Goal: Task Accomplishment & Management: Use online tool/utility

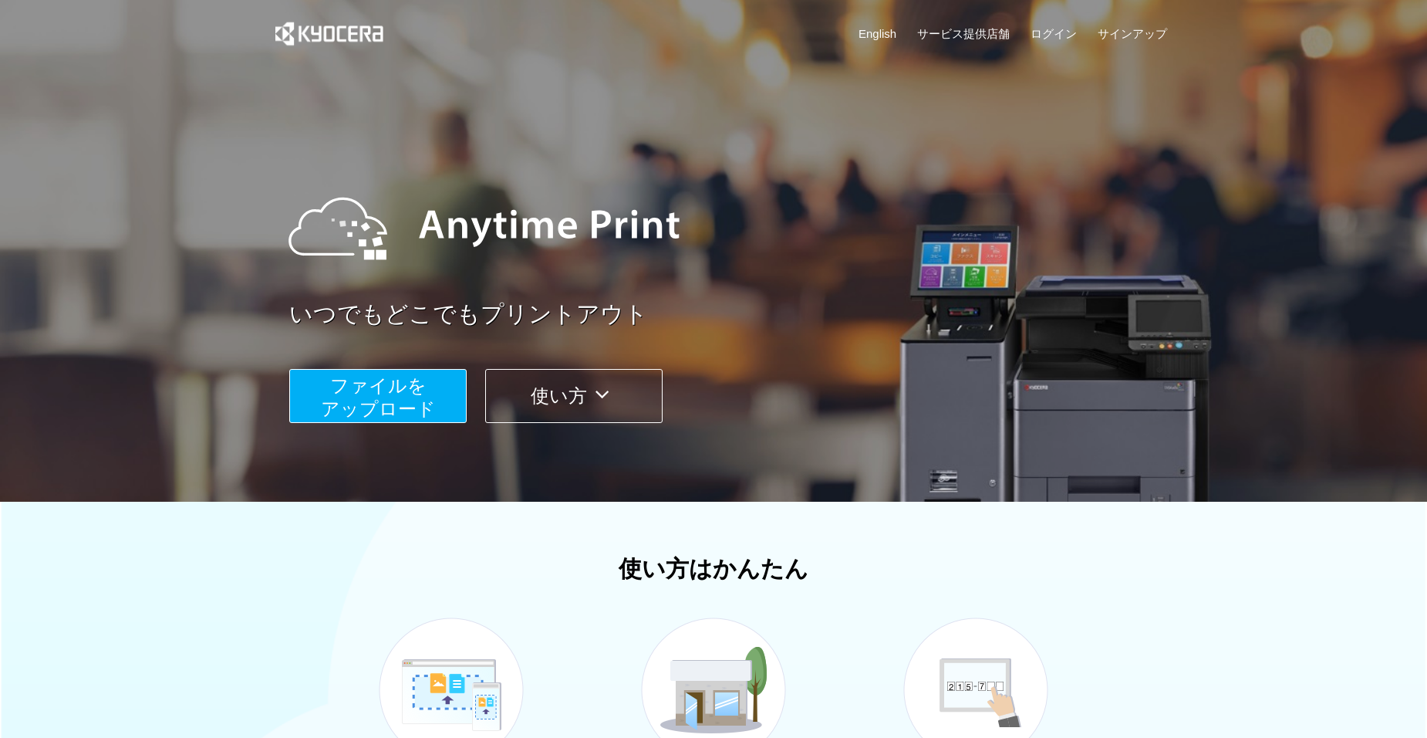
click at [353, 391] on span "ファイルを ​​アップロード" at bounding box center [378, 397] width 115 height 44
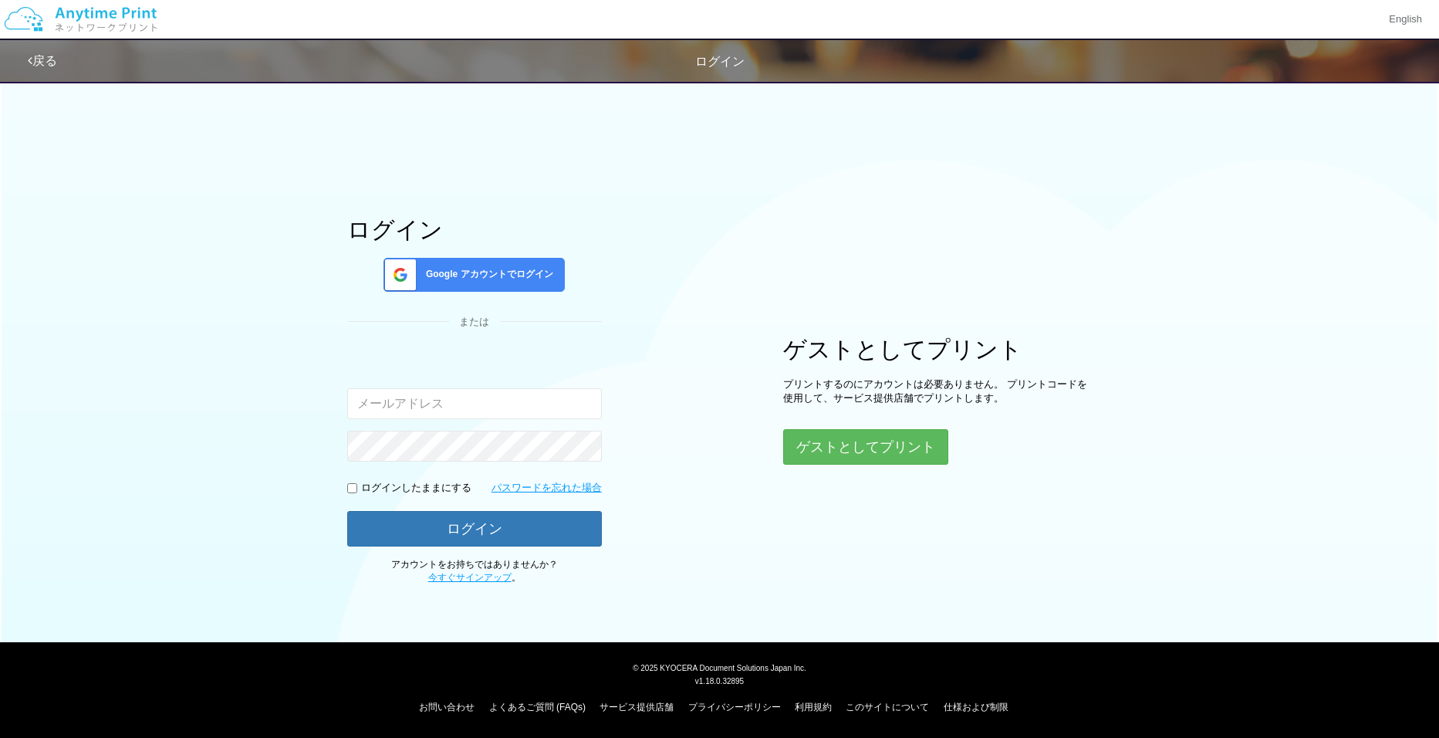
click at [454, 275] on span "Google アカウントでログイン" at bounding box center [486, 274] width 133 height 13
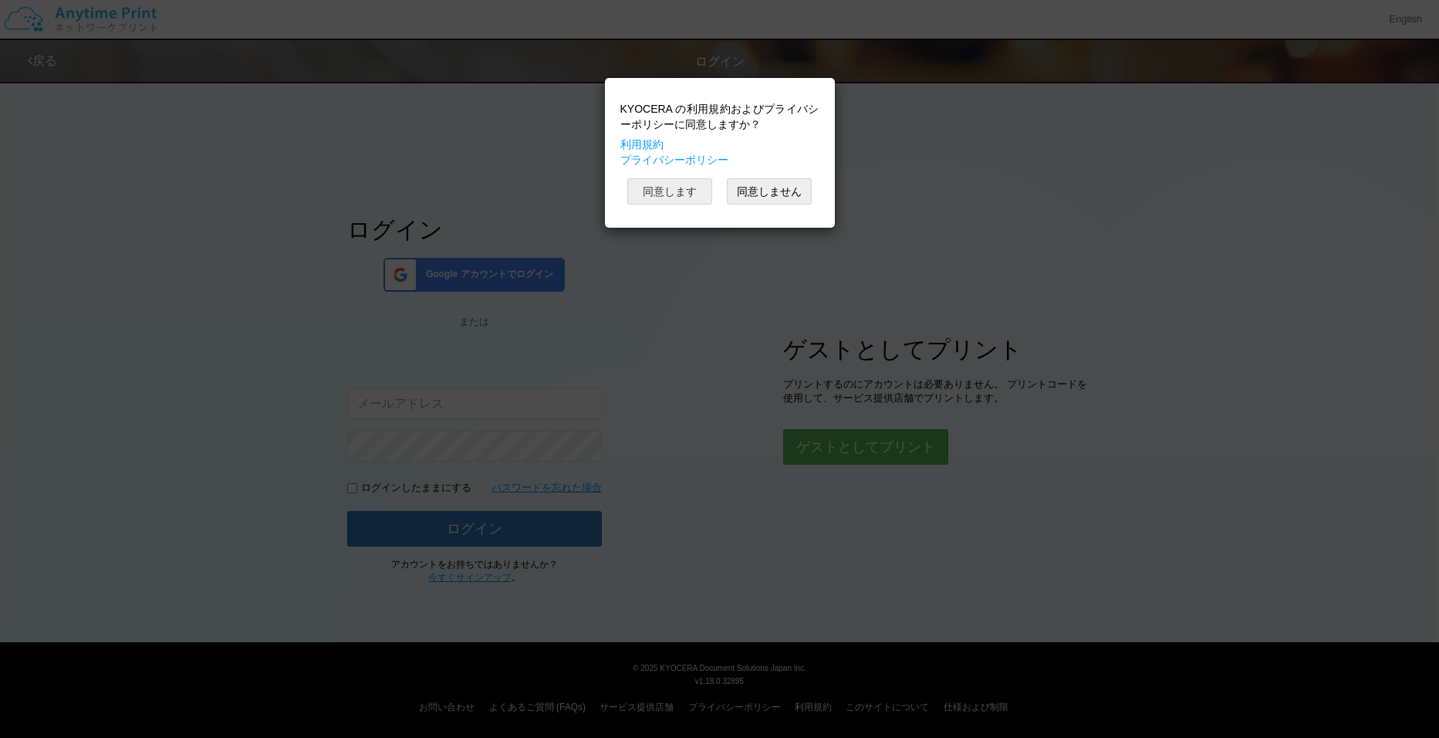
click at [670, 188] on button "同意します" at bounding box center [669, 191] width 85 height 26
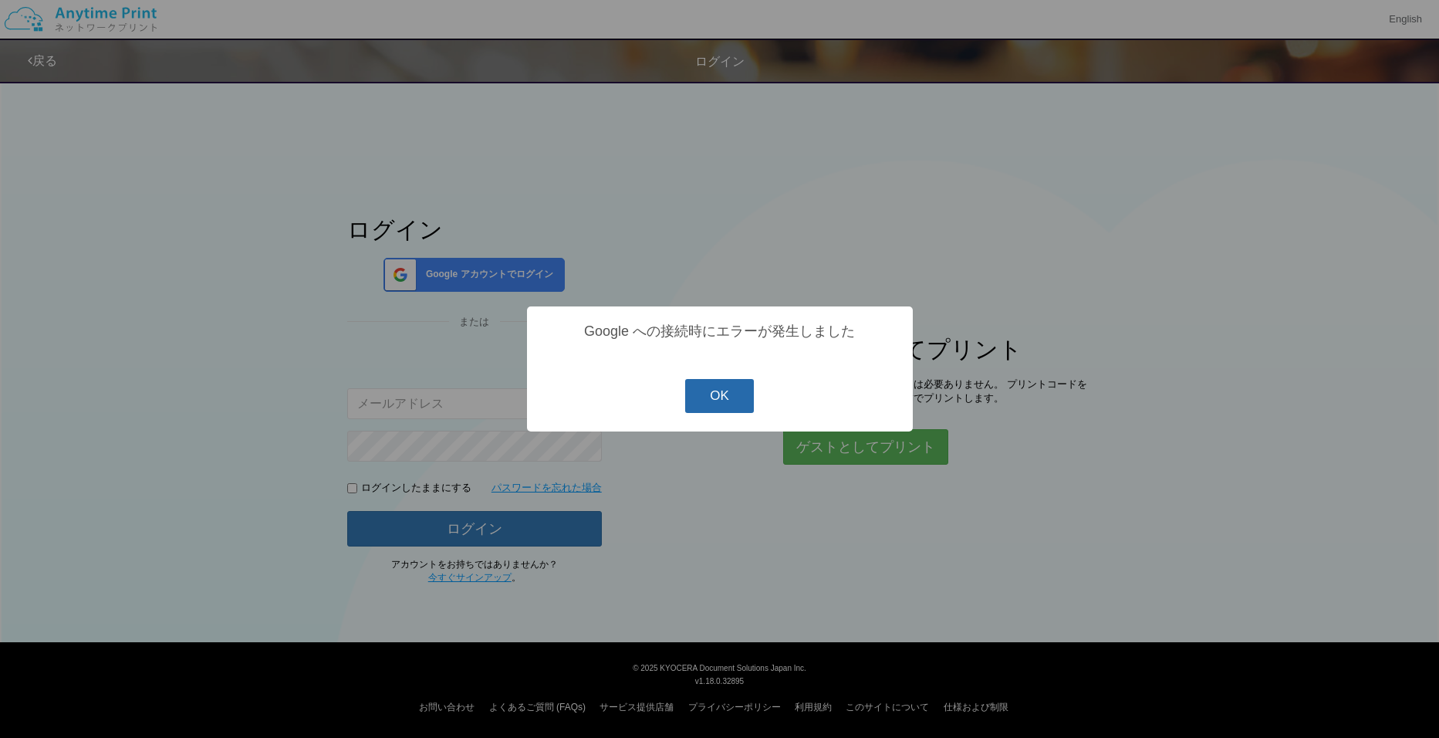
click at [717, 395] on button "OK" at bounding box center [719, 396] width 69 height 34
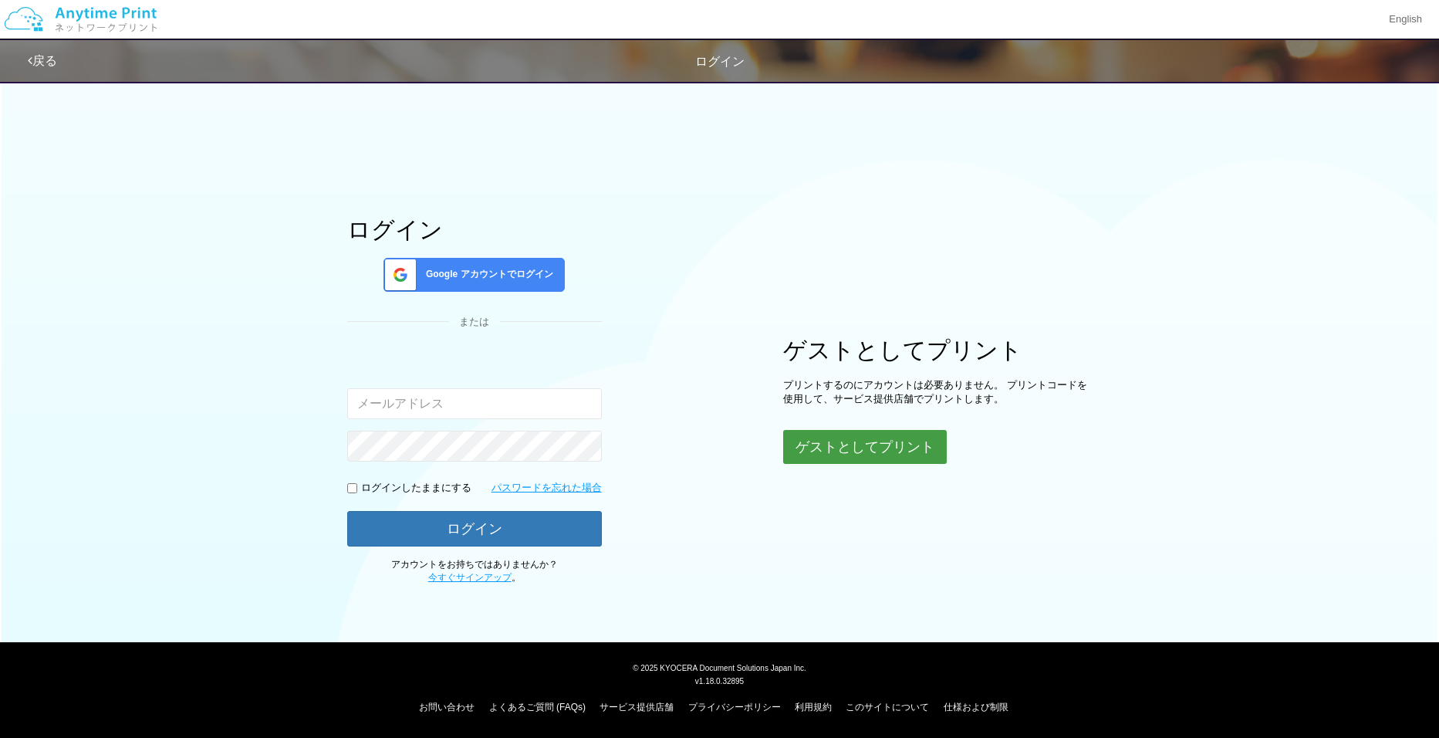
click at [824, 441] on button "ゲストとしてプリント" at bounding box center [865, 447] width 164 height 34
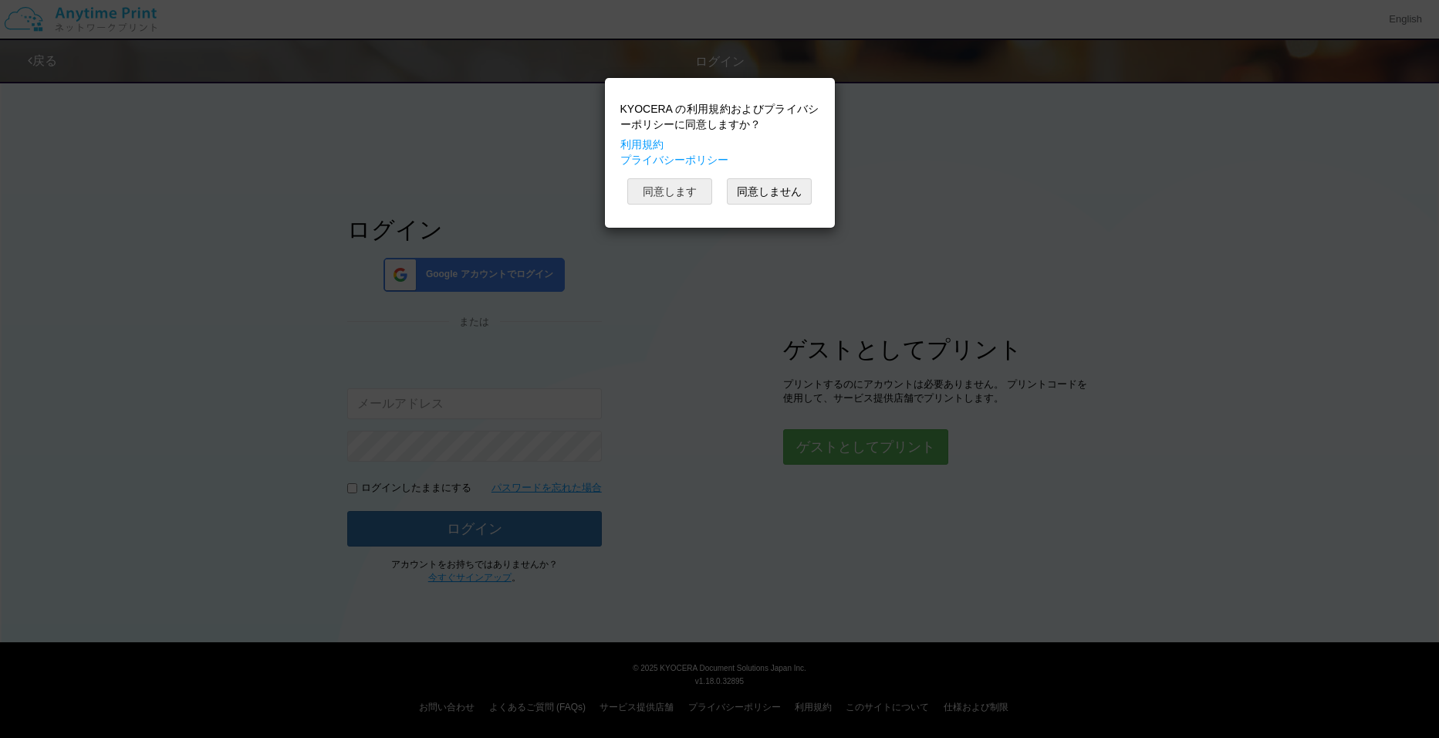
click at [678, 191] on button "同意します" at bounding box center [669, 191] width 85 height 26
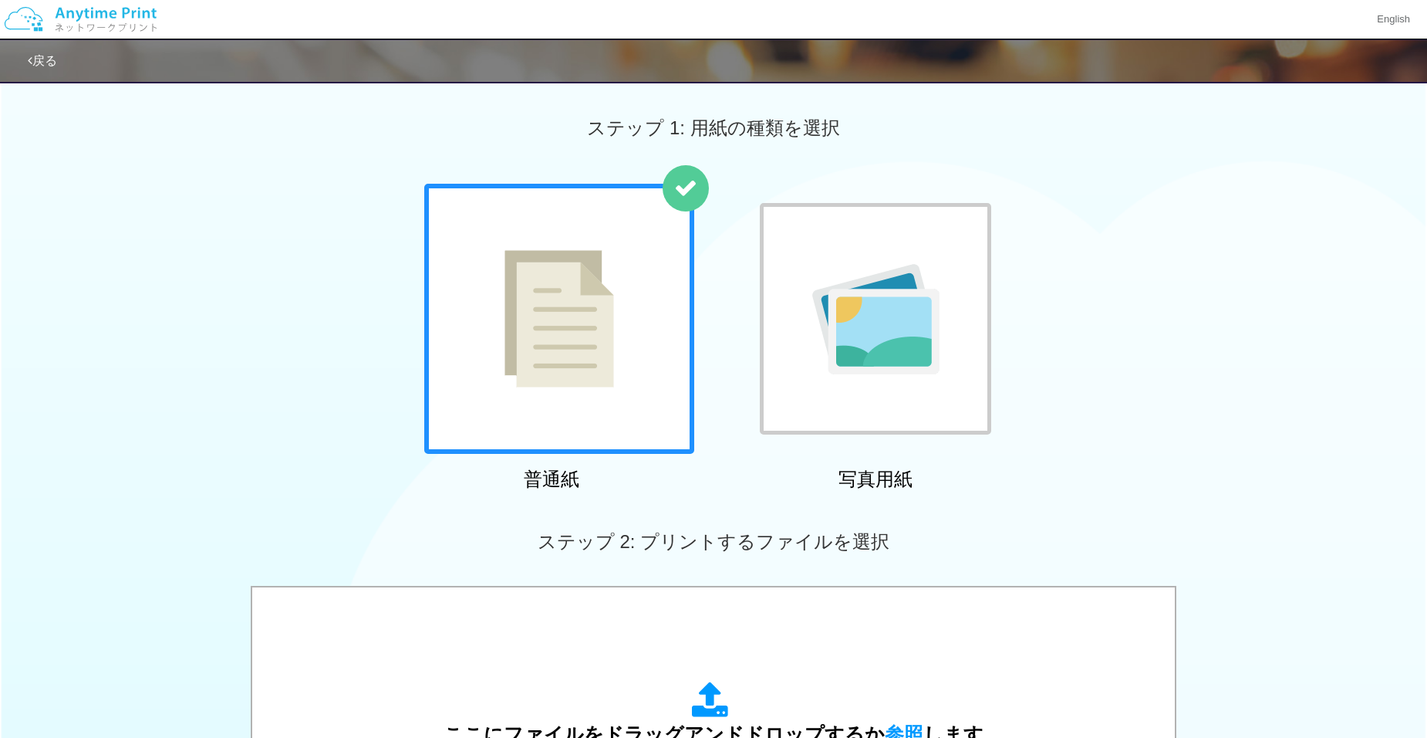
click at [603, 368] on img at bounding box center [560, 318] width 110 height 137
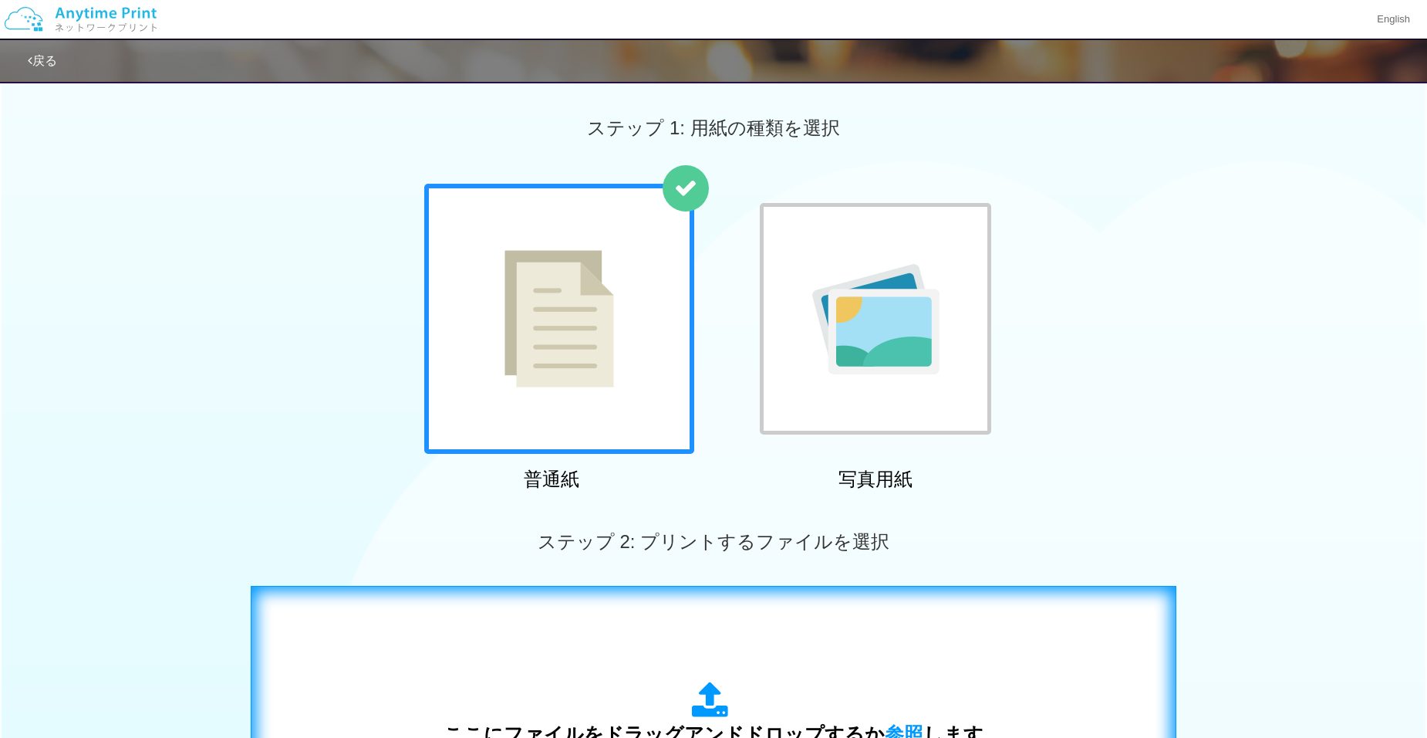
scroll to position [436, 0]
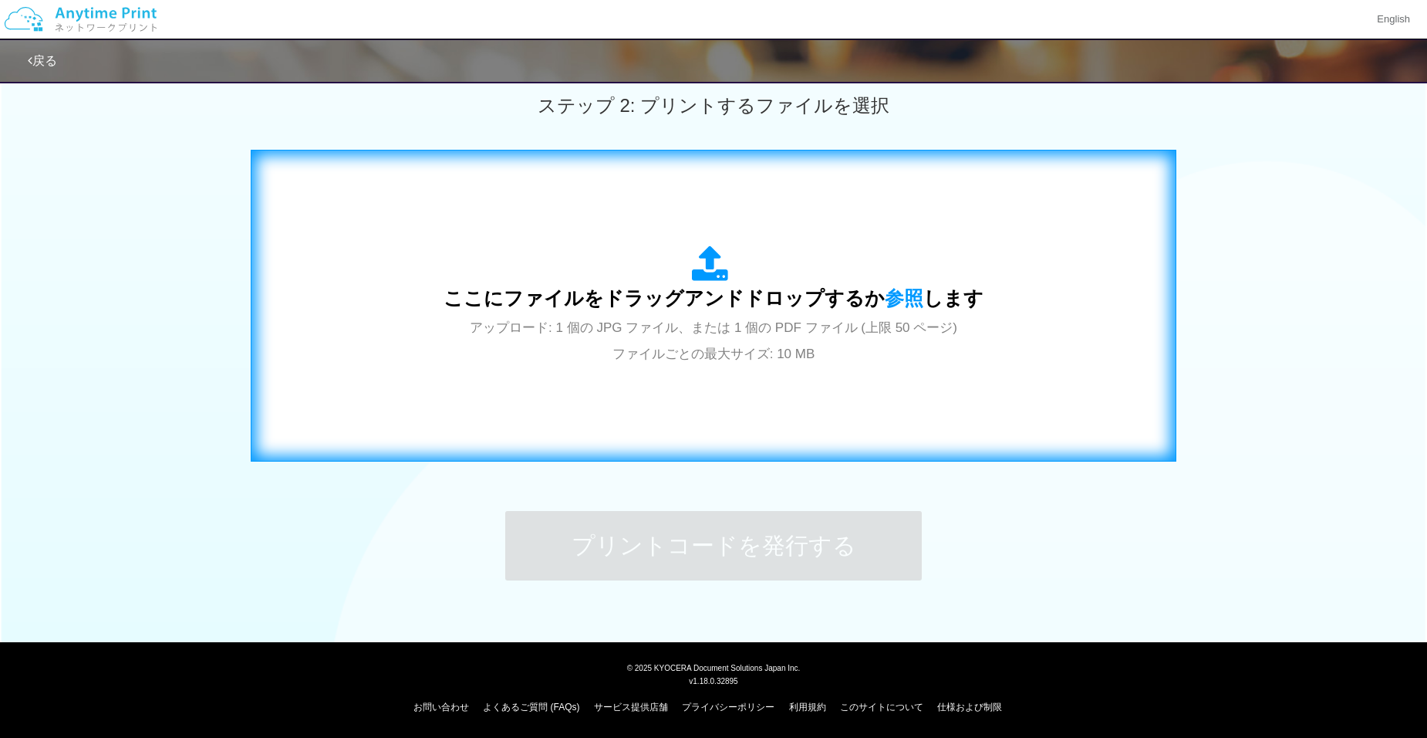
click at [718, 292] on span "ここにファイルをドラッグアンドドロップするか 参照 します" at bounding box center [714, 298] width 540 height 22
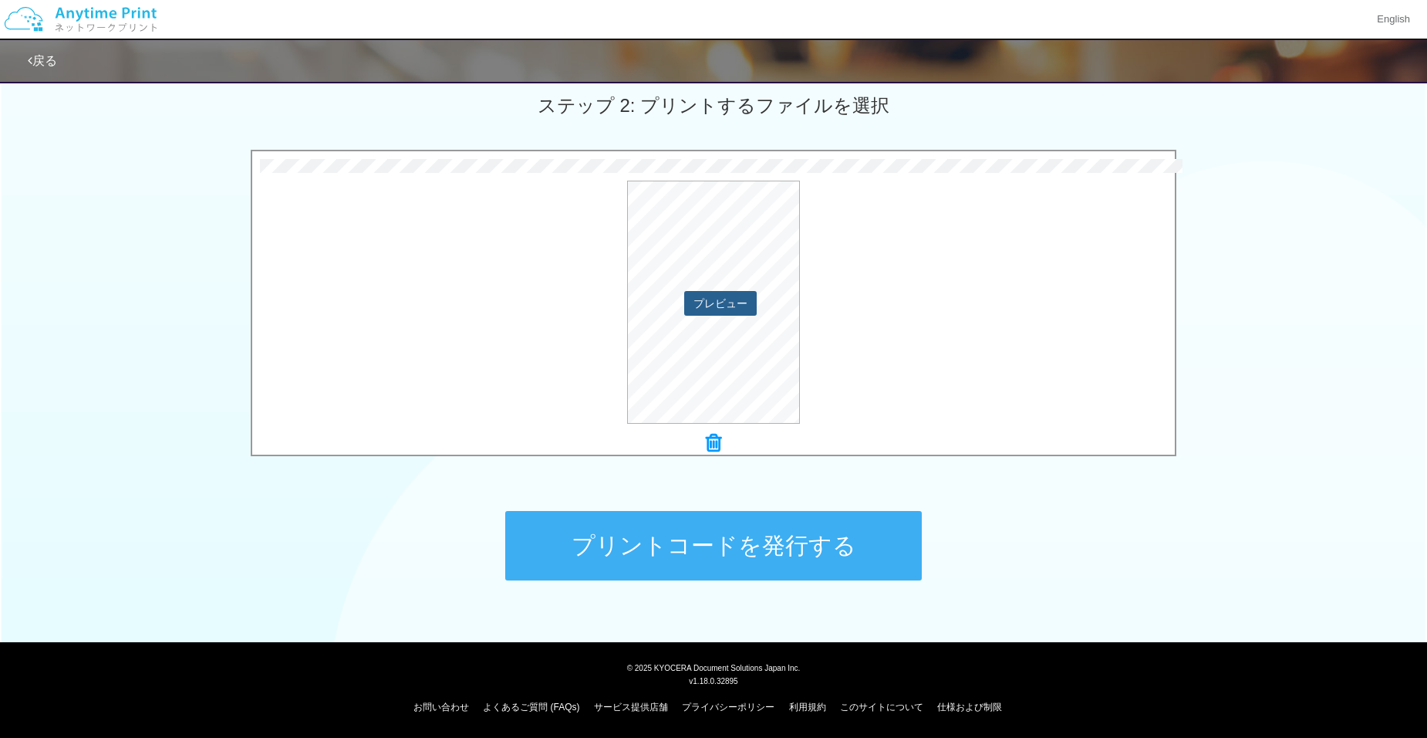
click at [718, 298] on button "プレビュー" at bounding box center [720, 303] width 73 height 25
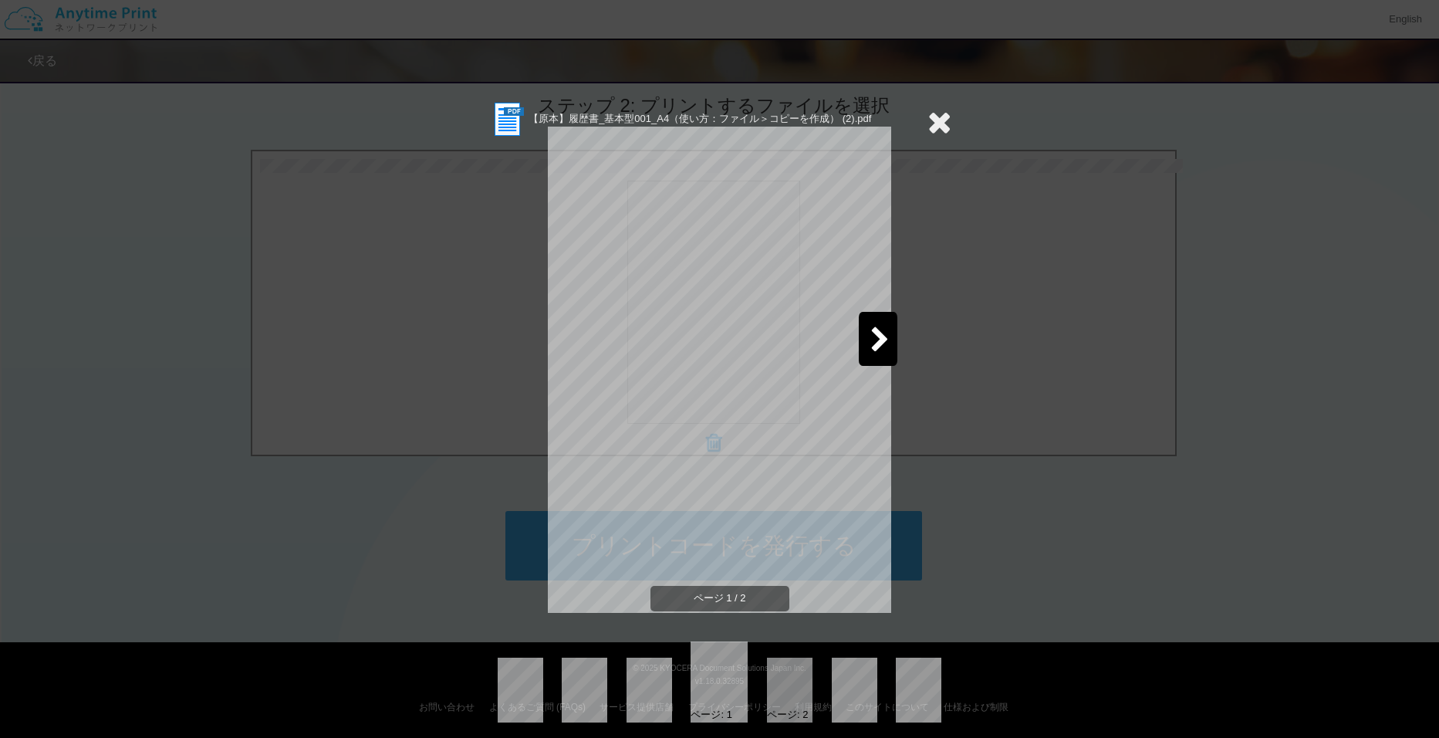
click at [870, 343] on icon at bounding box center [879, 340] width 19 height 27
click at [564, 332] on div at bounding box center [561, 339] width 39 height 54
click at [935, 117] on icon at bounding box center [939, 121] width 24 height 31
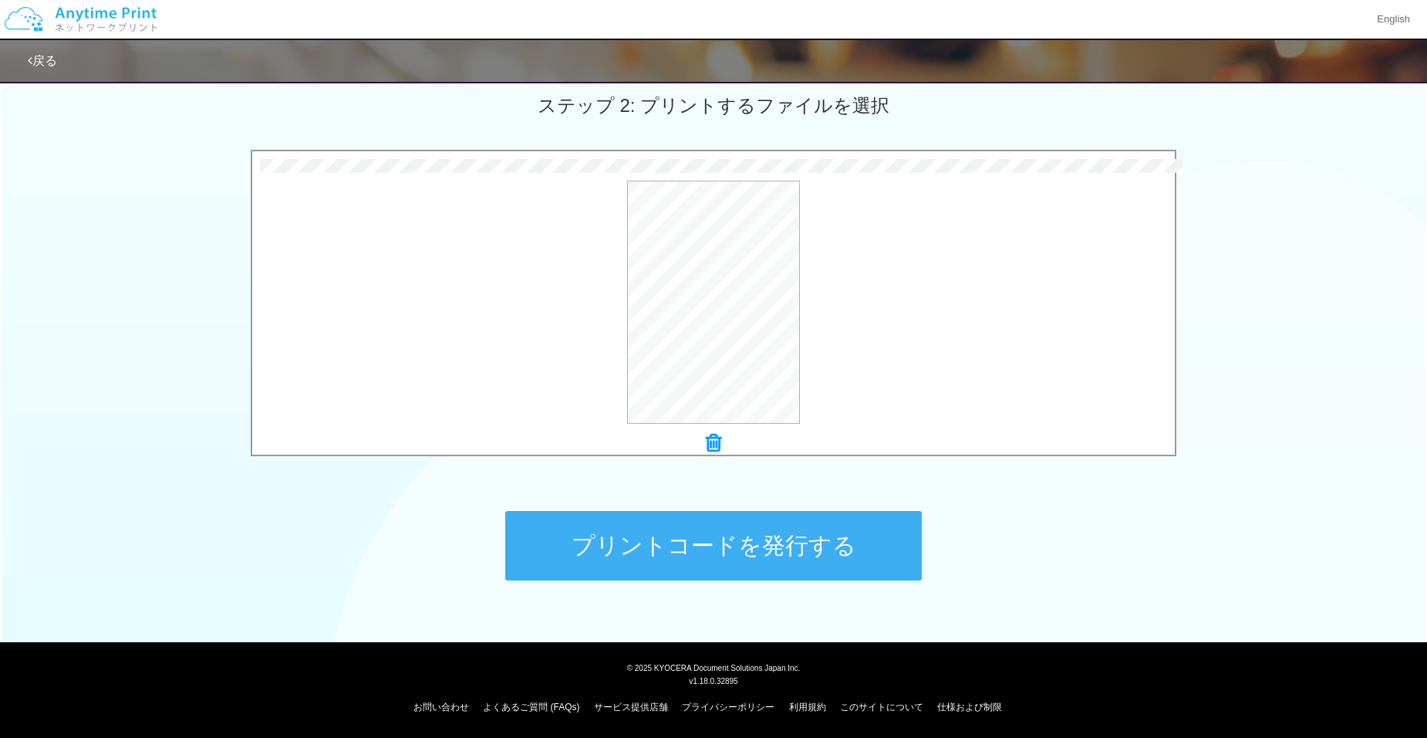
click at [708, 556] on button "プリントコードを発行する" at bounding box center [713, 545] width 417 height 69
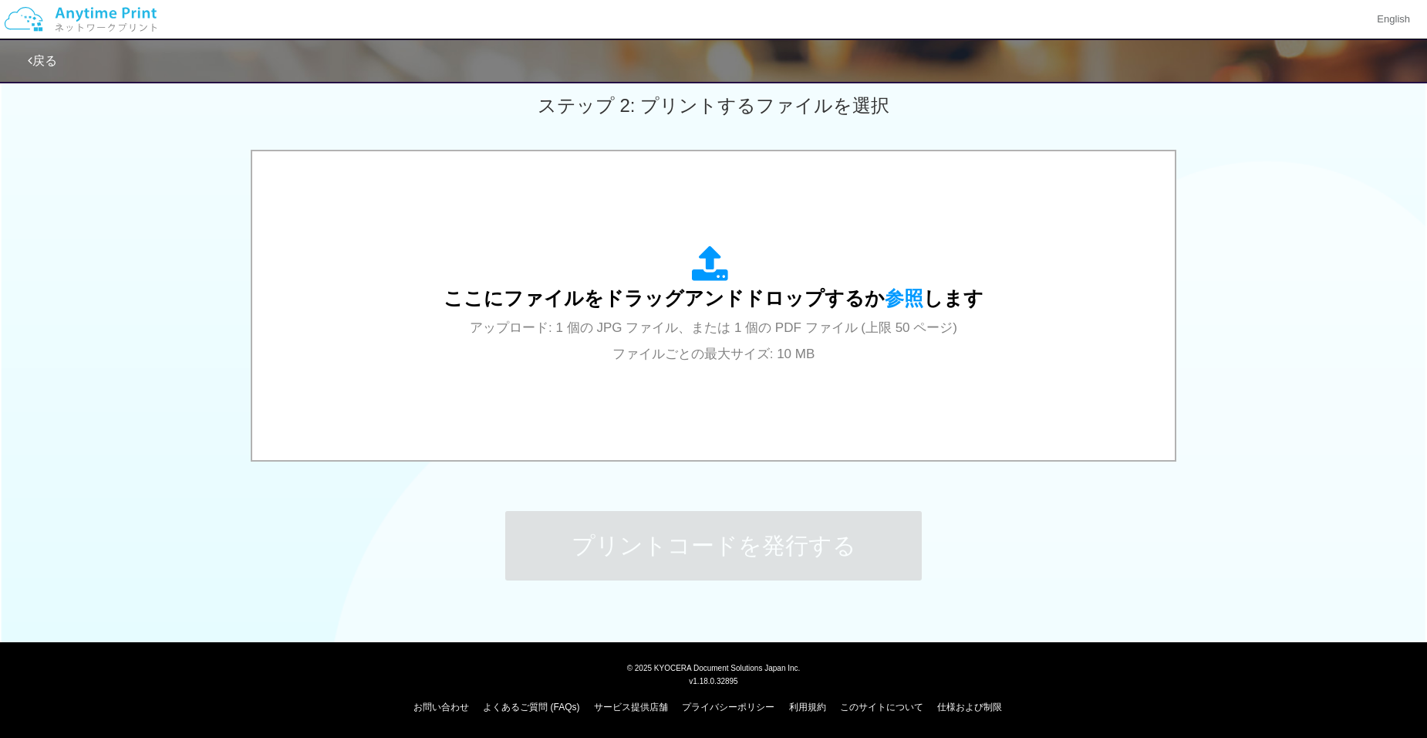
scroll to position [0, 0]
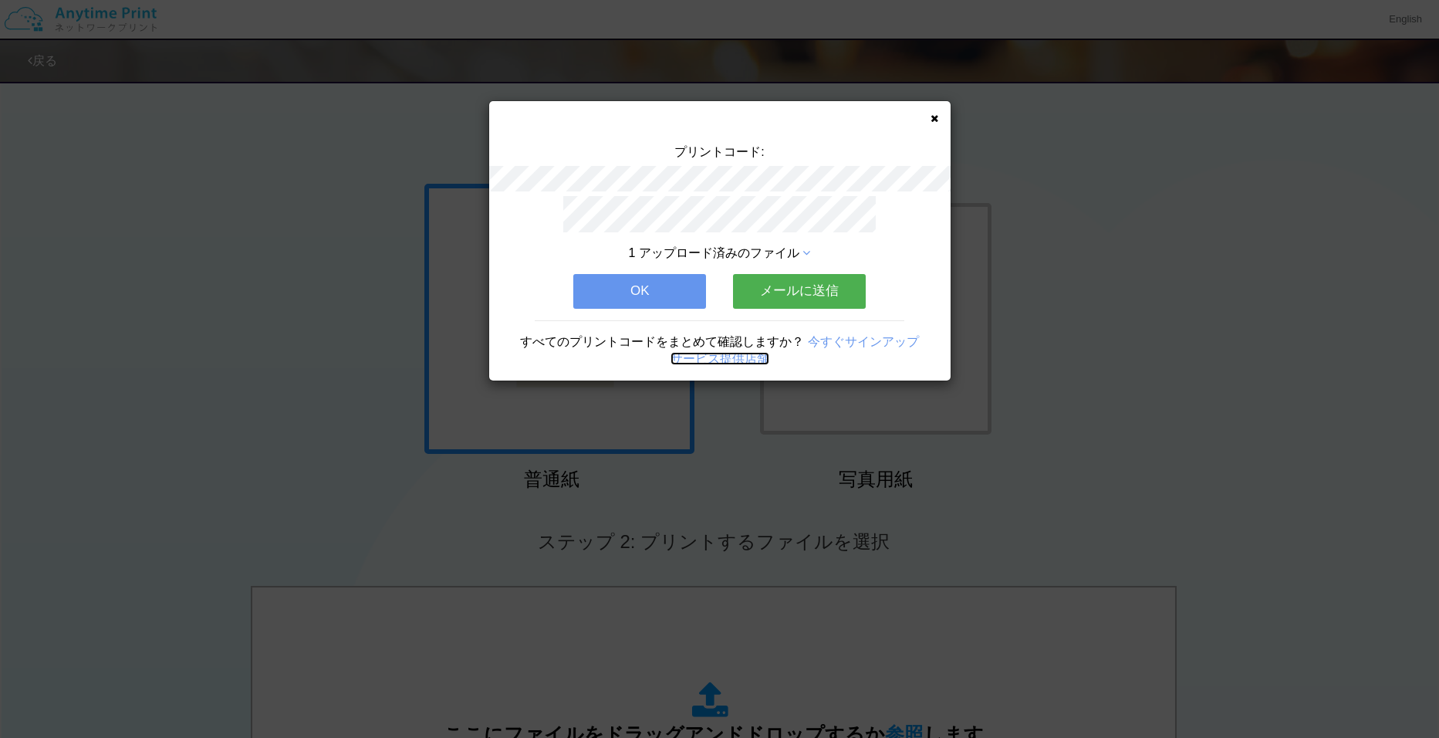
click at [673, 353] on link "サービス提供店舗" at bounding box center [719, 358] width 99 height 13
click at [609, 280] on button "OK" at bounding box center [639, 291] width 133 height 34
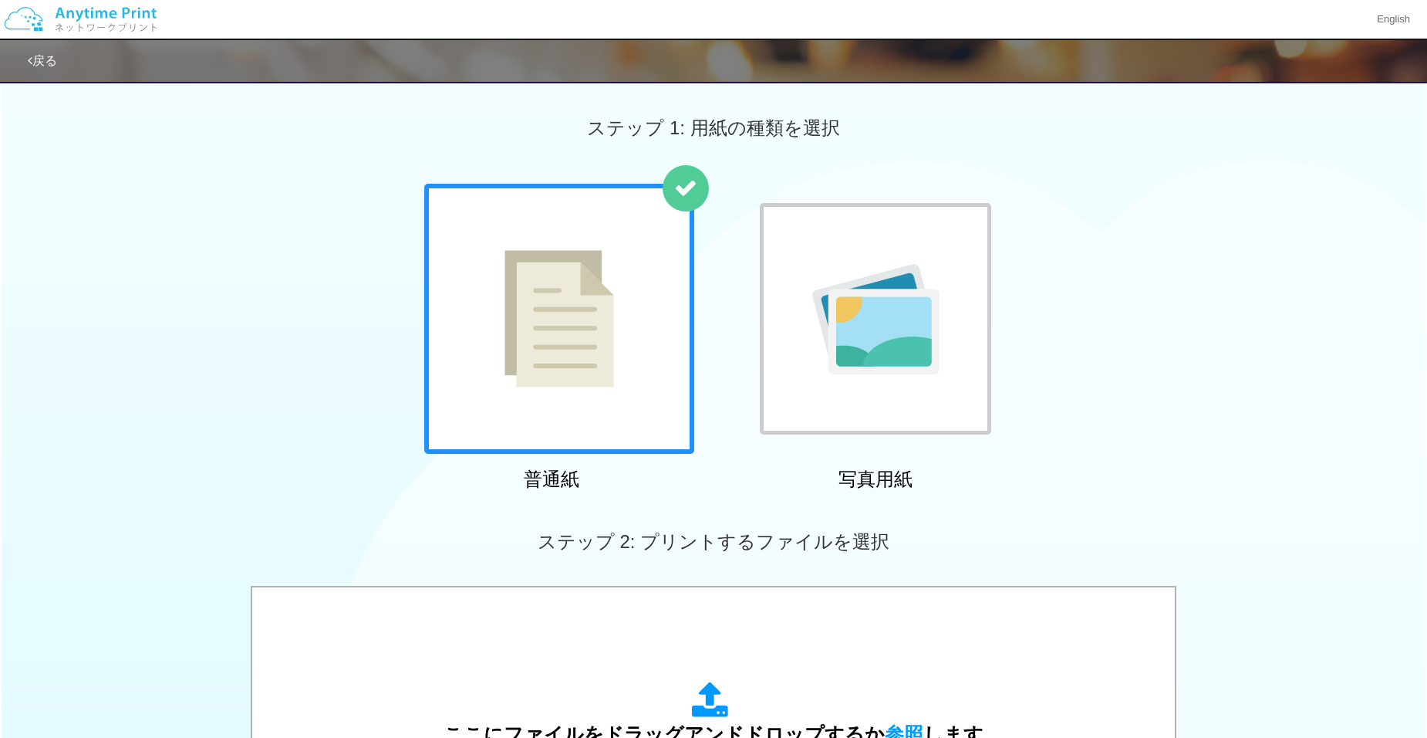
scroll to position [436, 0]
